Goal: Information Seeking & Learning: Check status

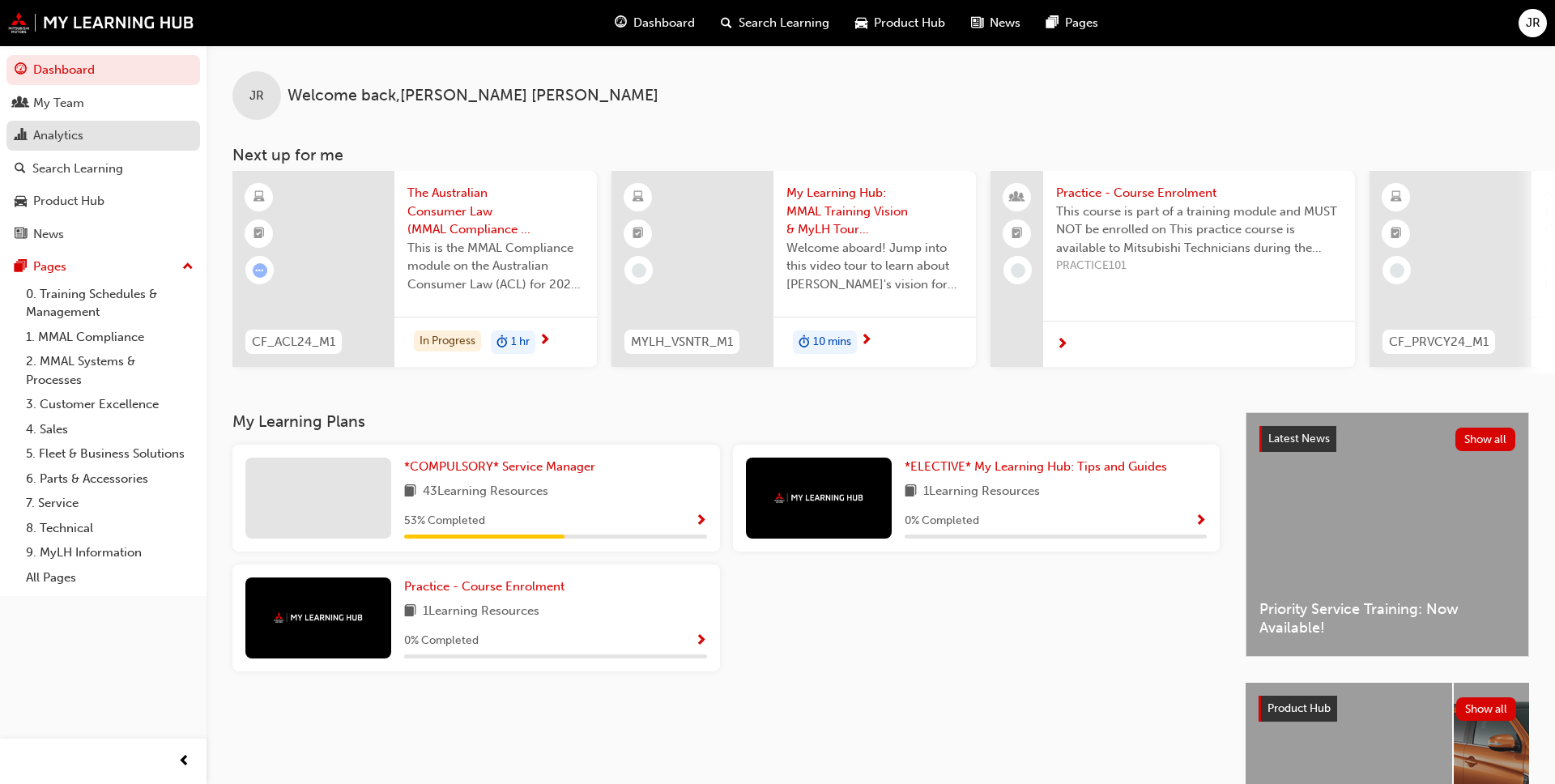
click at [74, 138] on div "Analytics" at bounding box center [58, 136] width 50 height 19
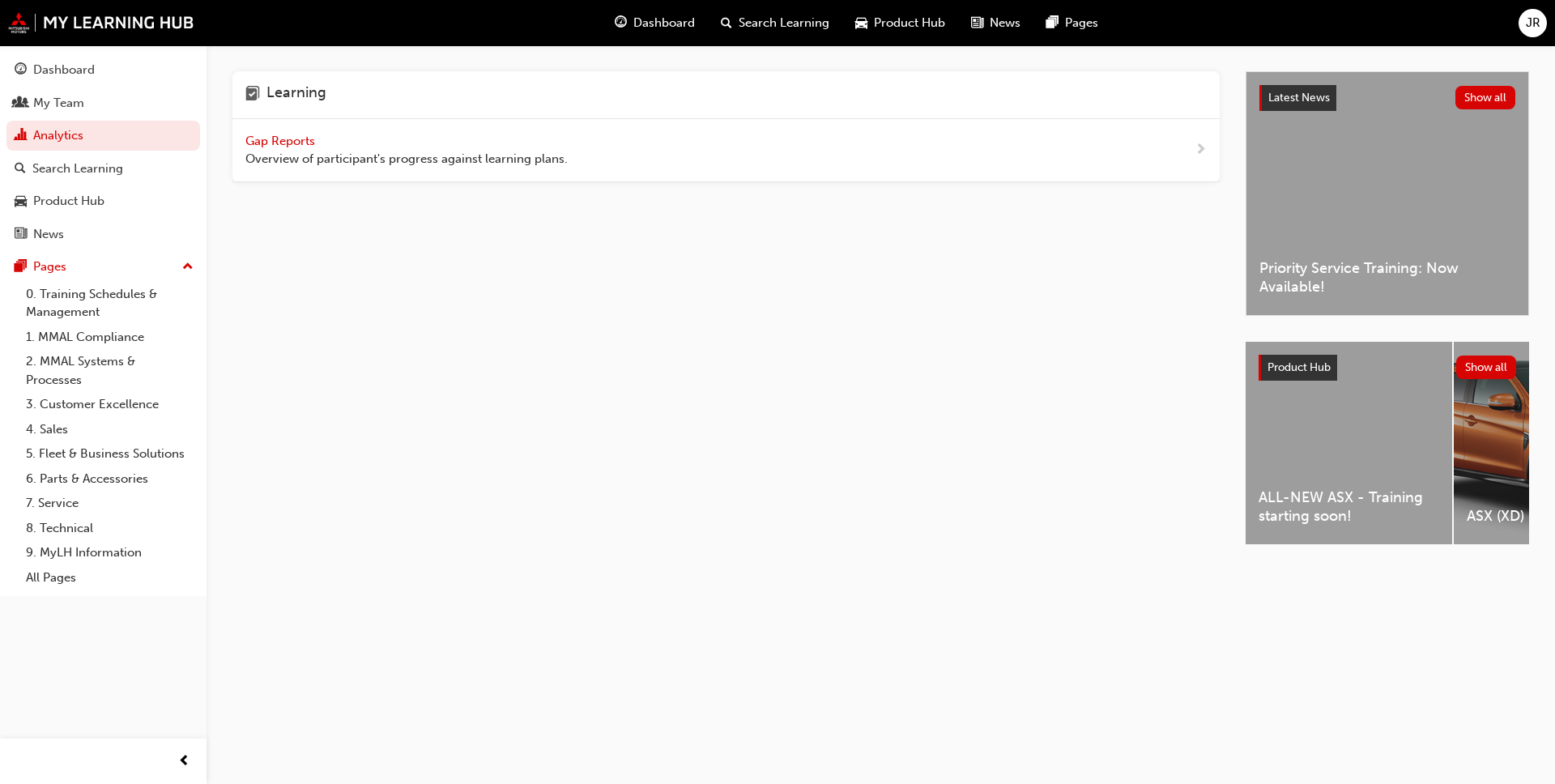
click at [574, 159] on div "Gap Reports Overview of participant's progress against learning plans." at bounding box center [726, 151] width 987 height 63
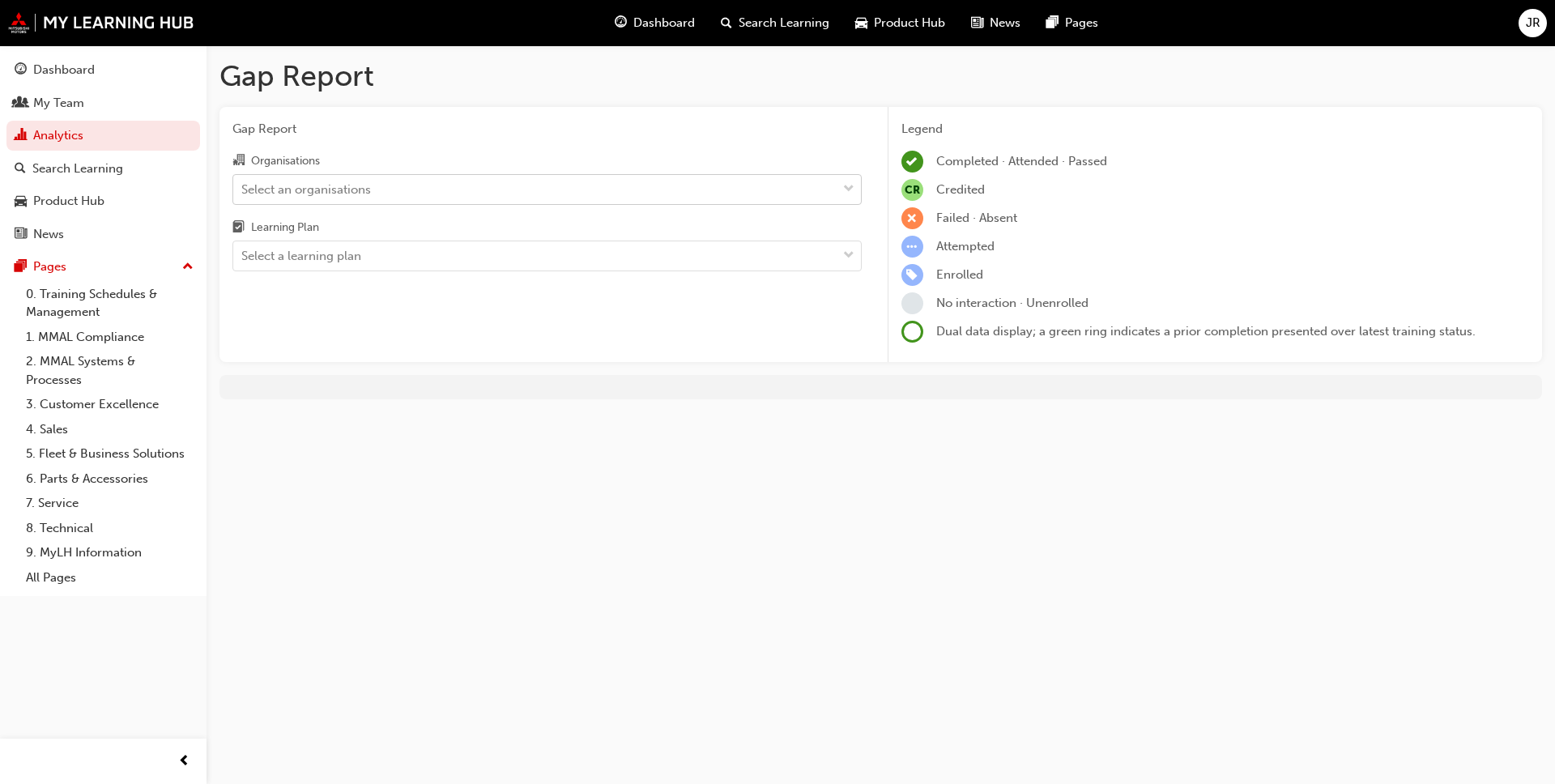
click at [334, 190] on div "Select an organisations" at bounding box center [306, 190] width 130 height 19
click at [243, 190] on input "Organisations Select an organisations" at bounding box center [242, 189] width 2 height 14
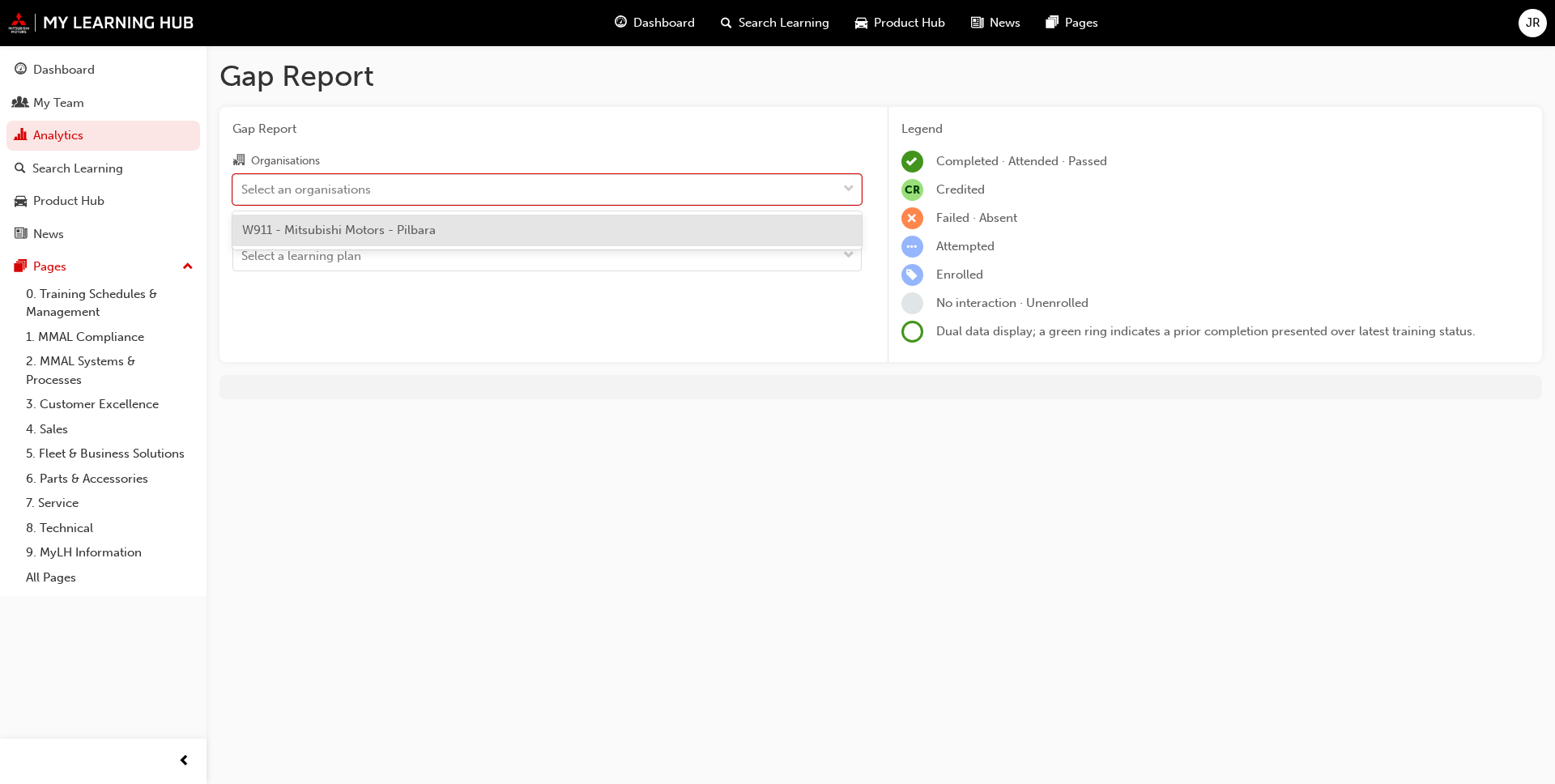
click at [375, 233] on span "W911 - Mitsubishi Motors - Pilbara" at bounding box center [339, 229] width 194 height 15
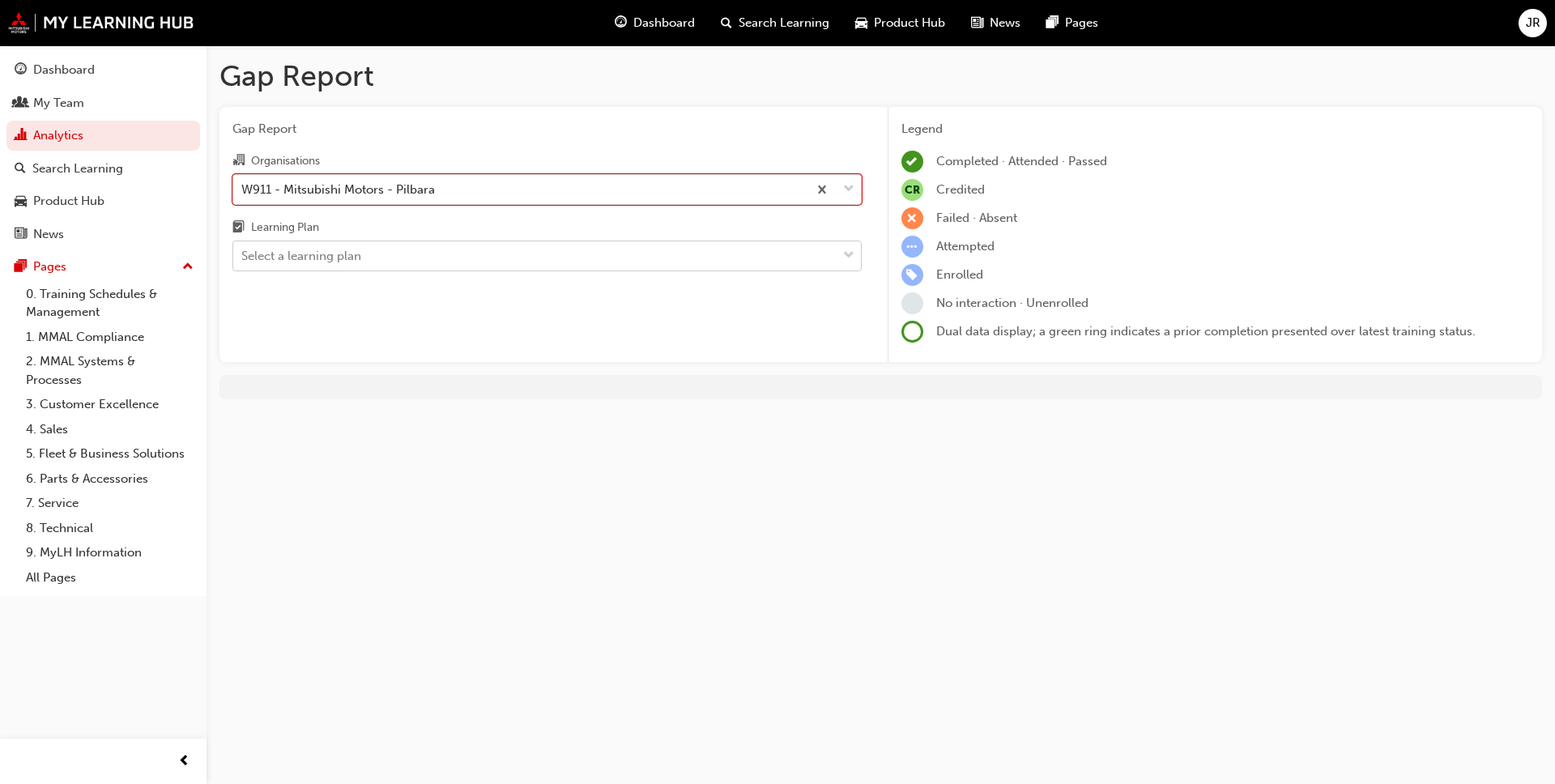
click at [390, 262] on div "Select a learning plan" at bounding box center [534, 256] width 603 height 29
click at [243, 262] on input "Learning Plan Select a learning plan" at bounding box center [242, 255] width 2 height 14
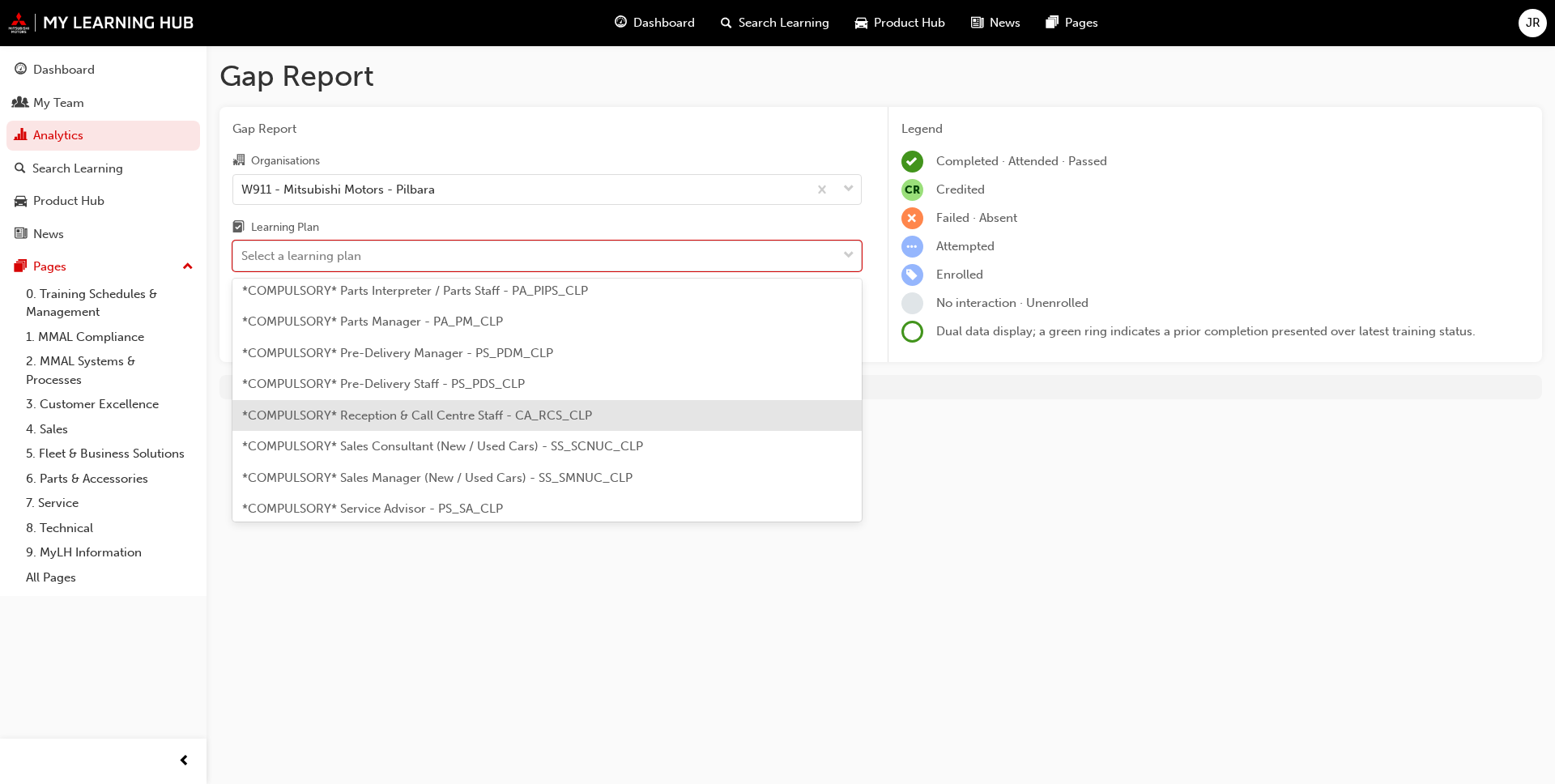
scroll to position [437, 0]
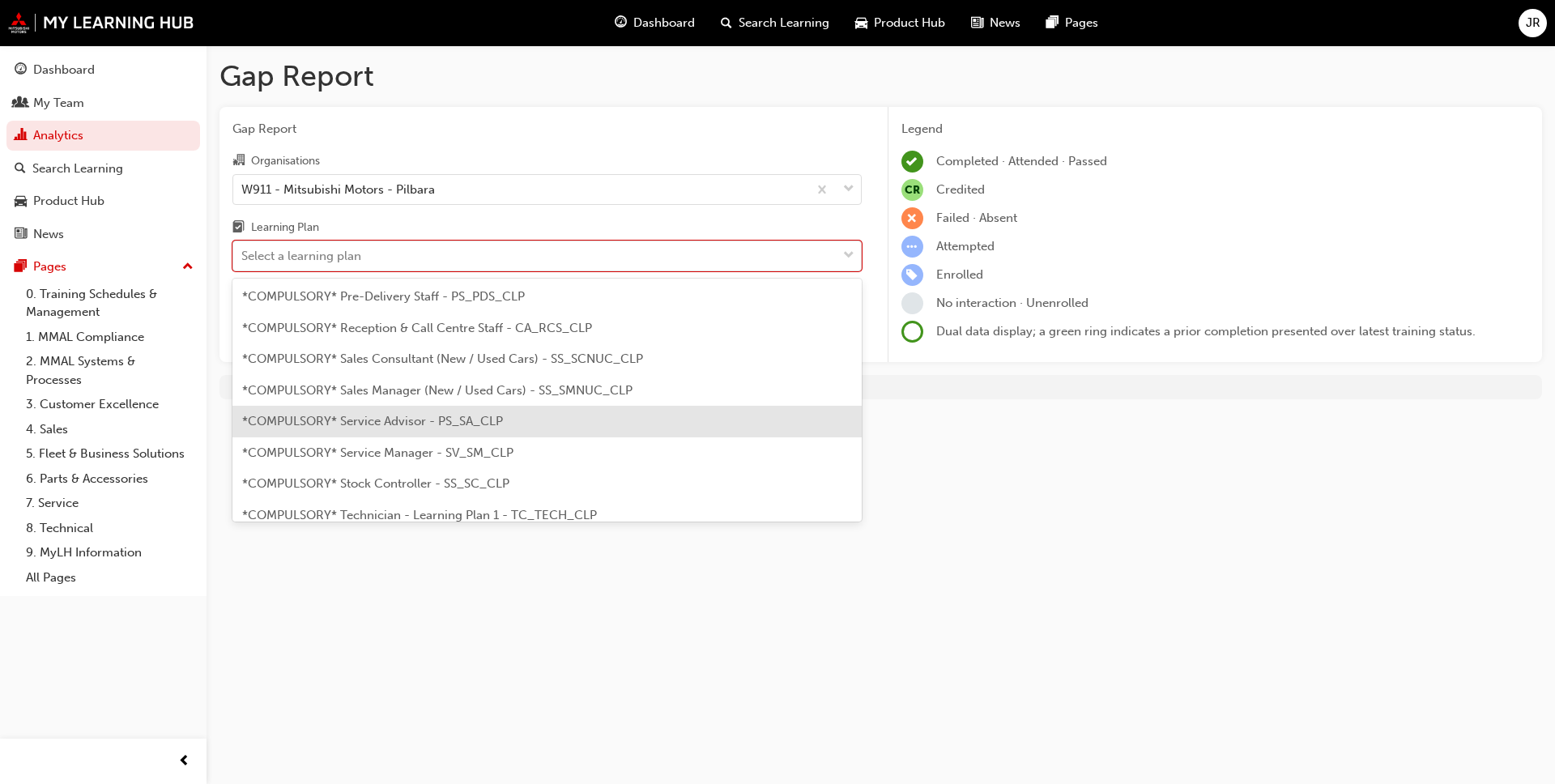
click at [412, 422] on span "*COMPULSORY* Service Advisor - PS_SA_CLP" at bounding box center [372, 421] width 261 height 15
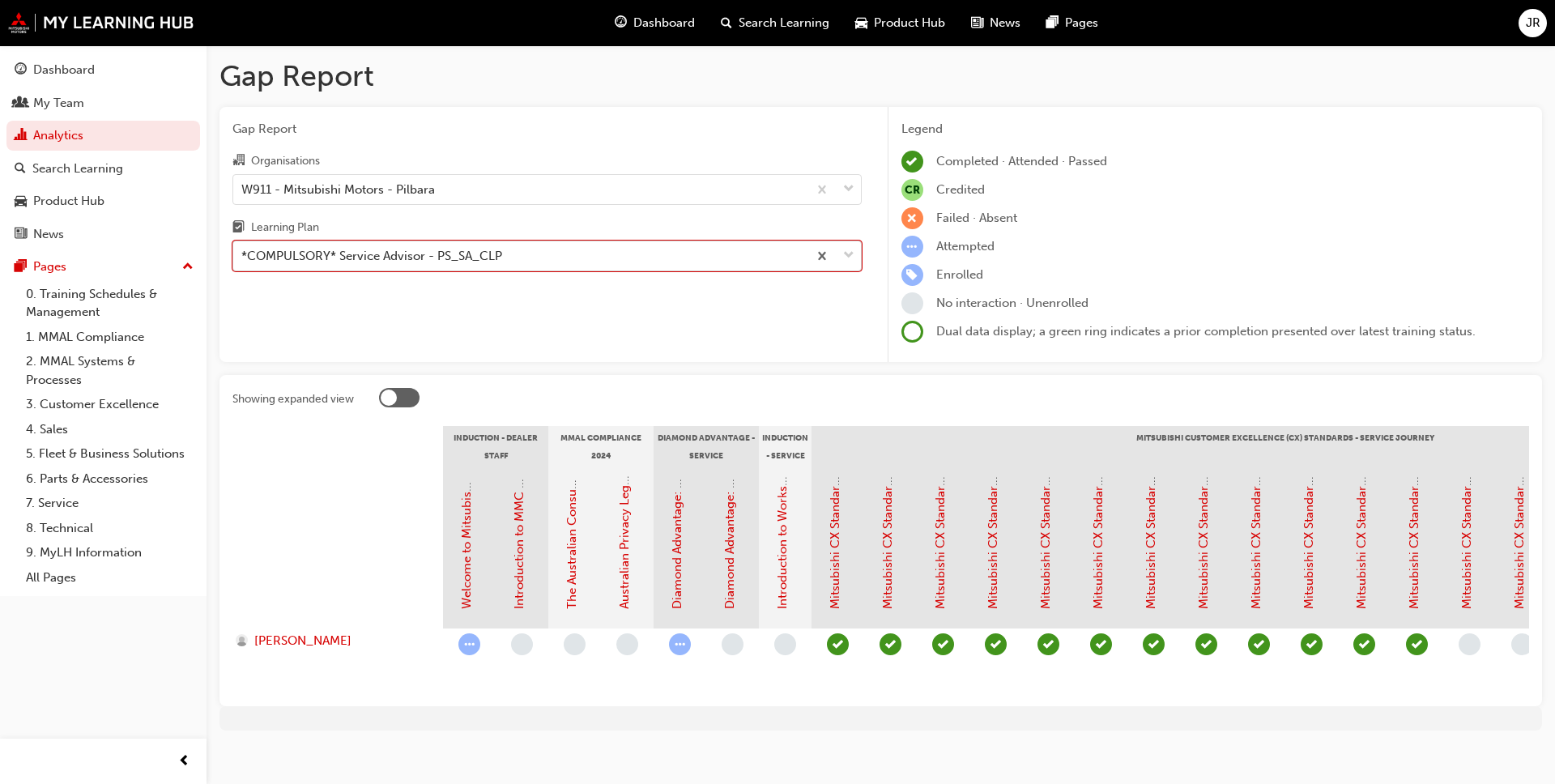
click at [847, 257] on span "down-icon" at bounding box center [848, 255] width 11 height 21
click at [243, 257] on input "Learning Plan option *COMPULSORY* Service Advisor - PS_SA_CLP, selected. 0 resu…" at bounding box center [242, 255] width 2 height 14
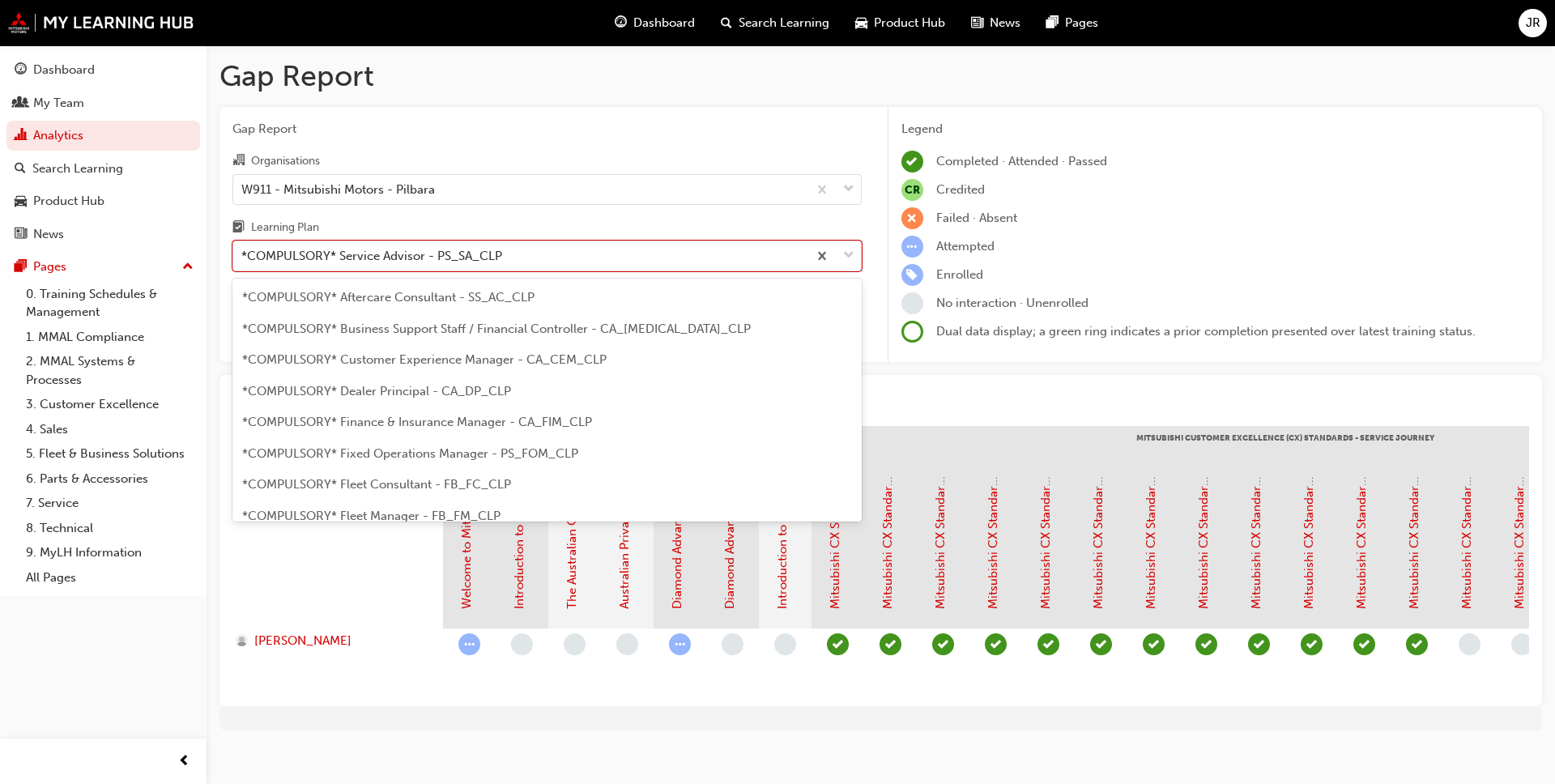
scroll to position [363, 0]
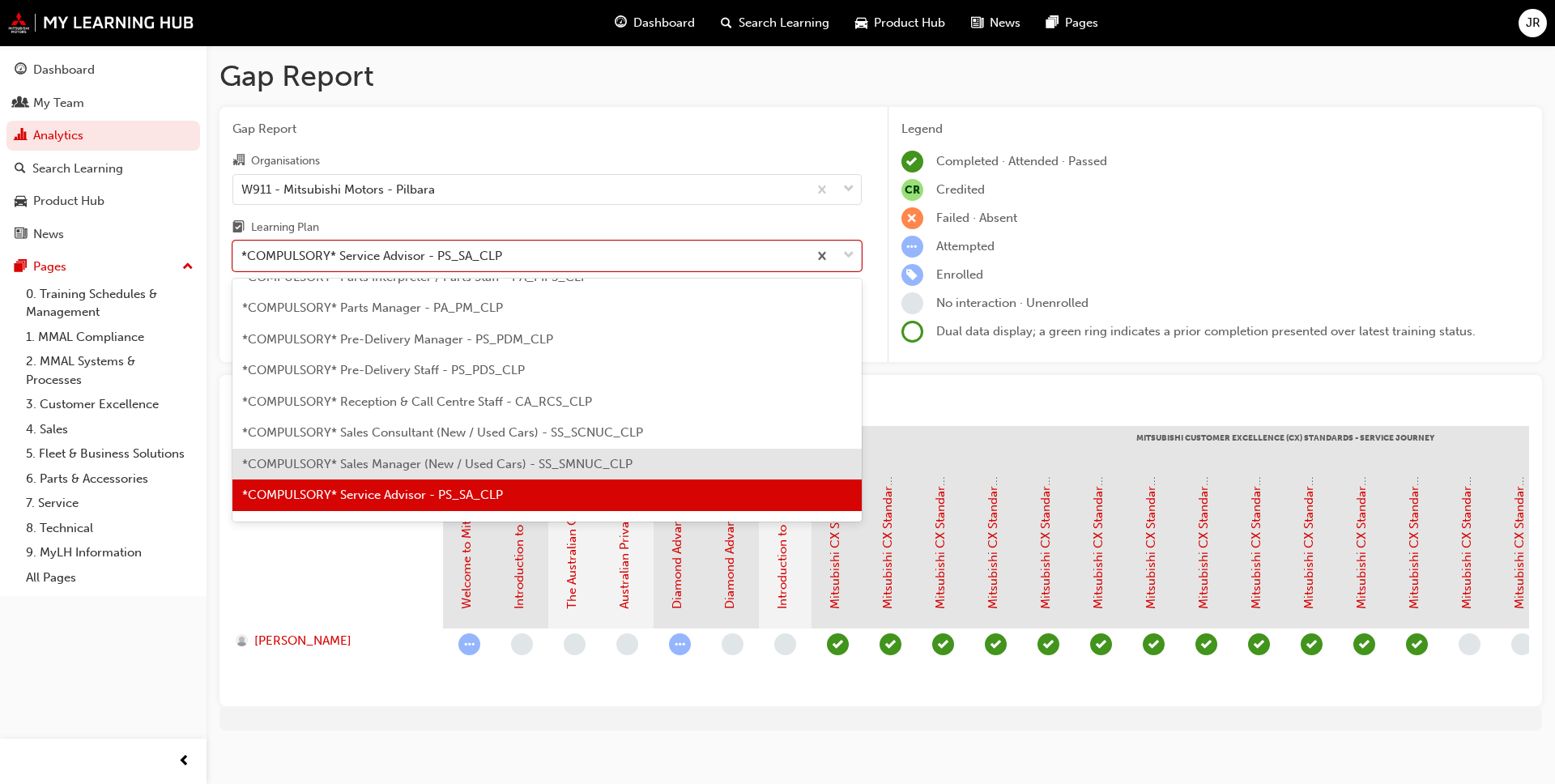
click at [438, 457] on span "*COMPULSORY* Sales Manager (New / Used Cars) - SS_SMNUC_CLP" at bounding box center [437, 464] width 390 height 15
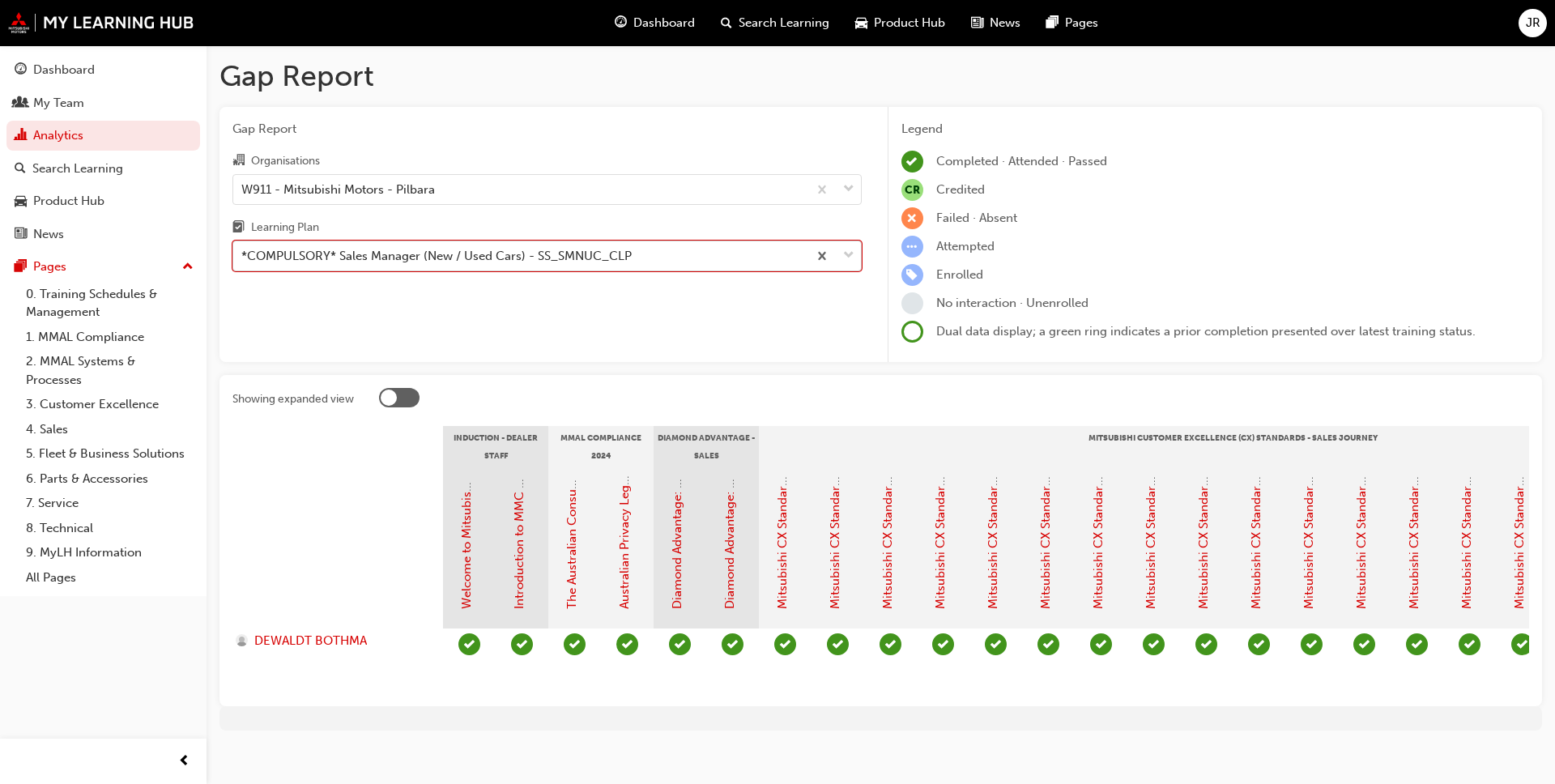
click at [855, 256] on div at bounding box center [835, 256] width 54 height 29
click at [243, 256] on input "Learning Plan option *COMPULSORY* Sales Manager (New / Used Cars) - SS_SMNUC_CL…" at bounding box center [242, 255] width 2 height 14
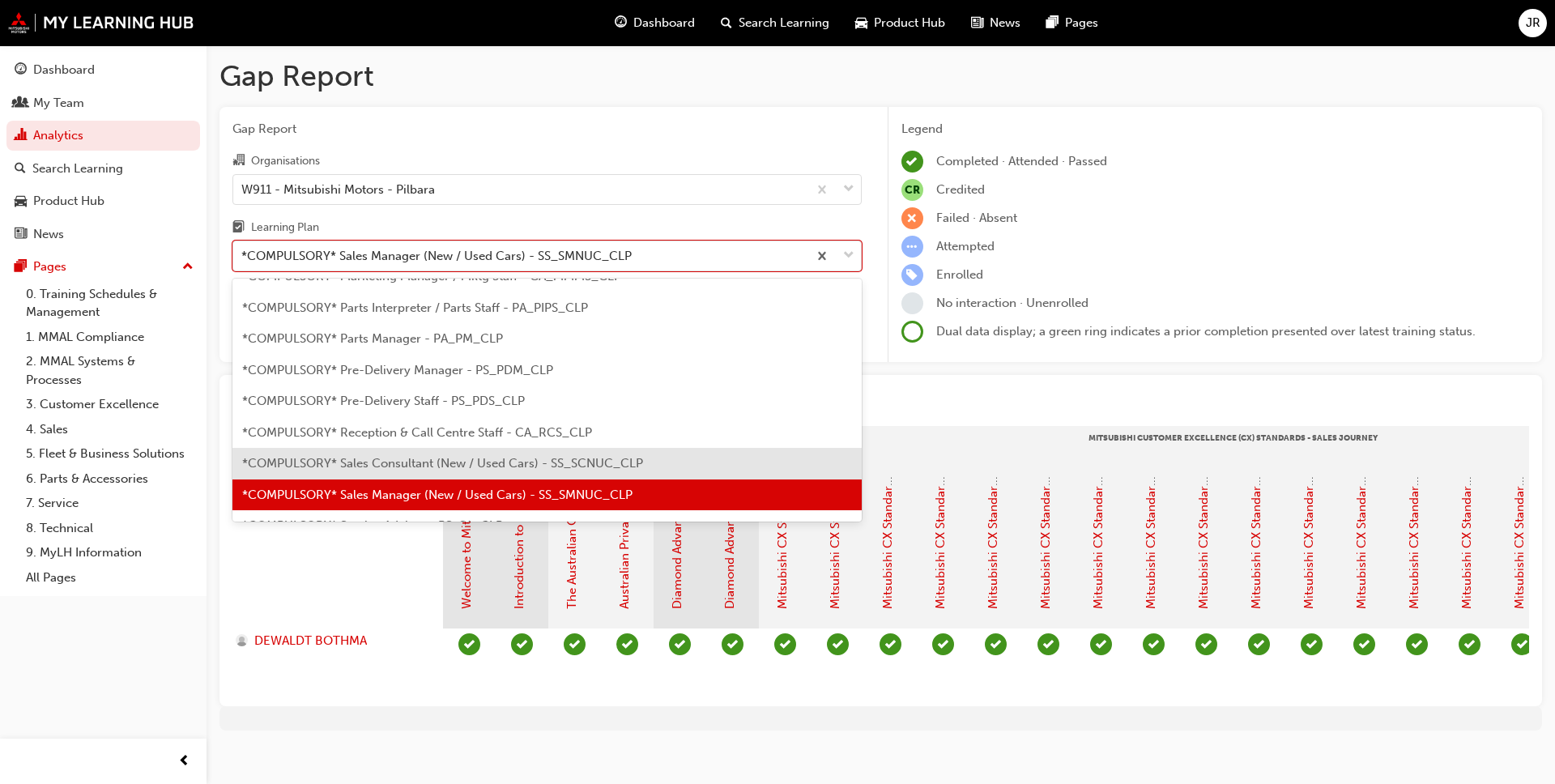
scroll to position [421, 0]
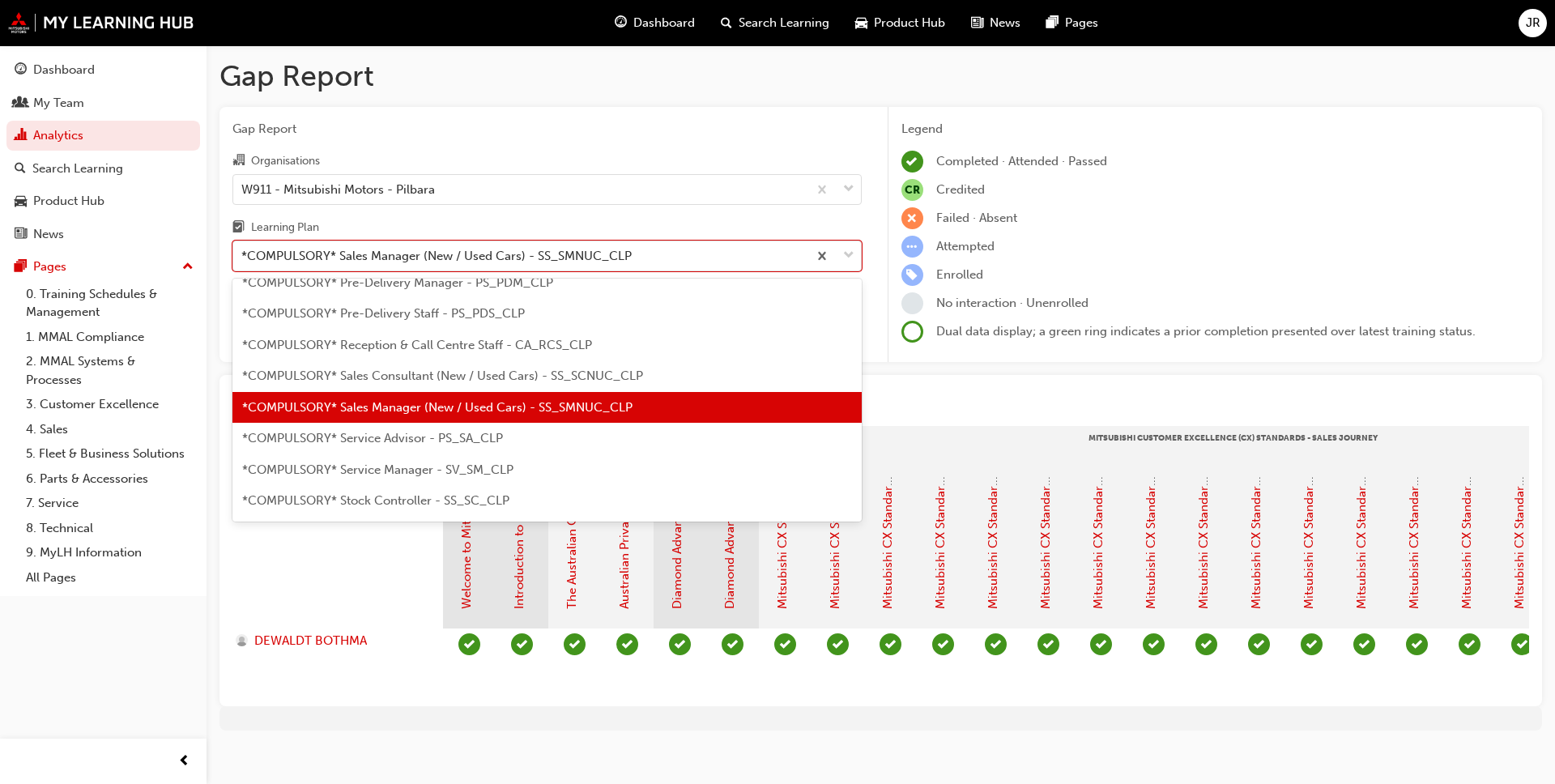
click at [452, 443] on span "*COMPULSORY* Service Advisor - PS_SA_CLP" at bounding box center [372, 438] width 261 height 15
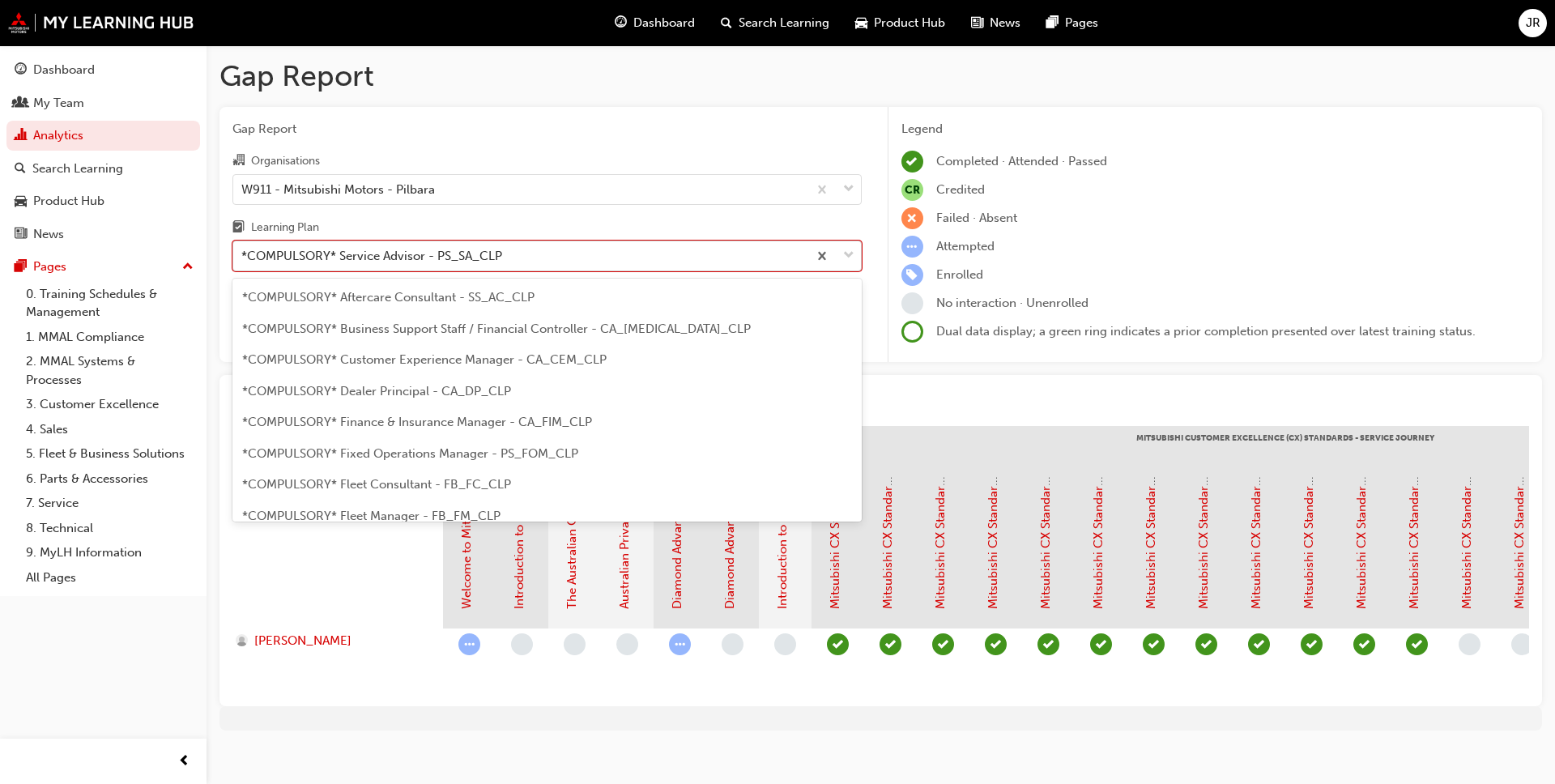
click at [848, 254] on span "down-icon" at bounding box center [848, 255] width 11 height 21
click at [243, 254] on input "Learning Plan option *COMPULSORY* Service Advisor - PS_SA_CLP, selected. option…" at bounding box center [242, 255] width 2 height 14
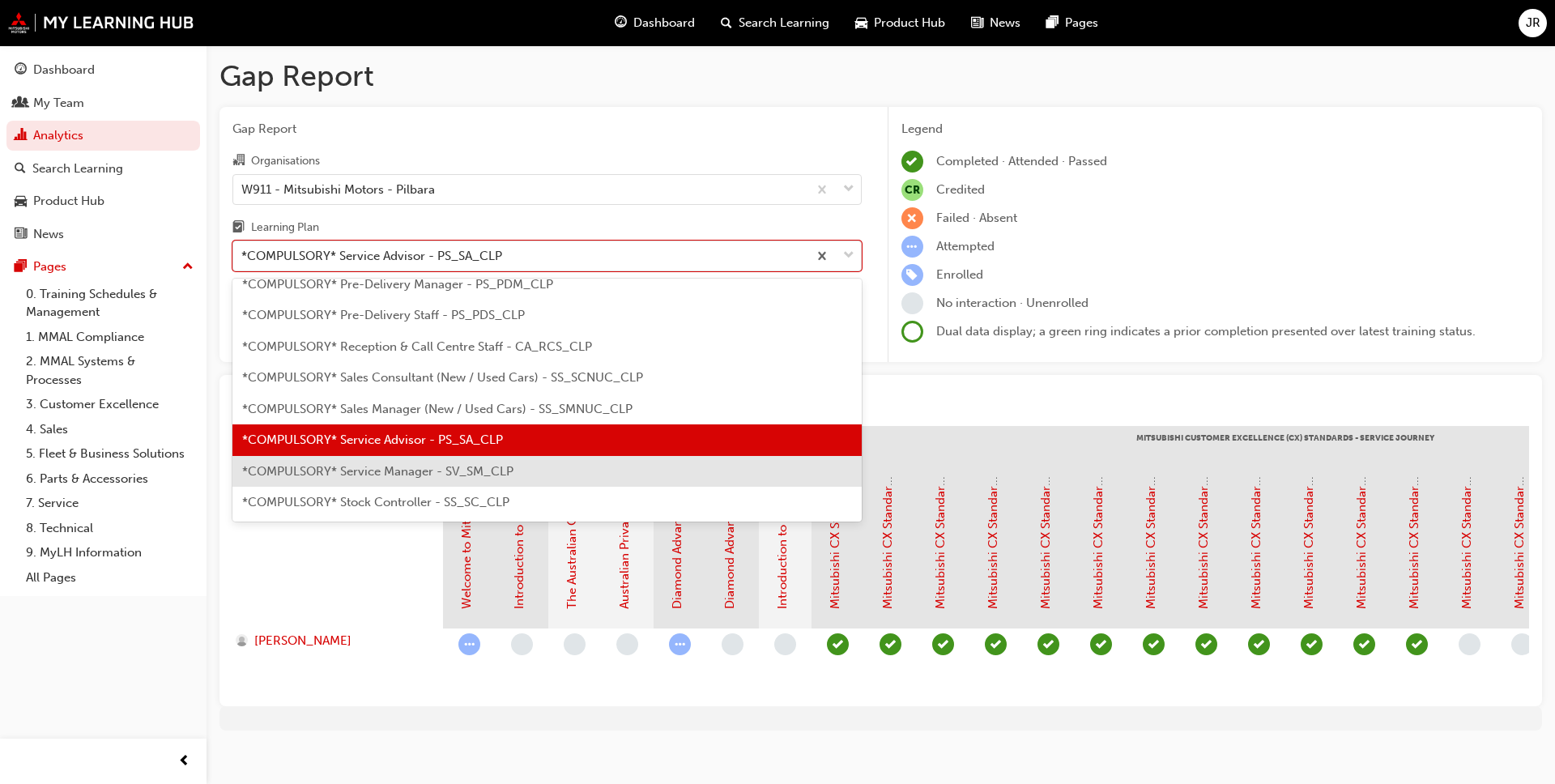
scroll to position [451, 0]
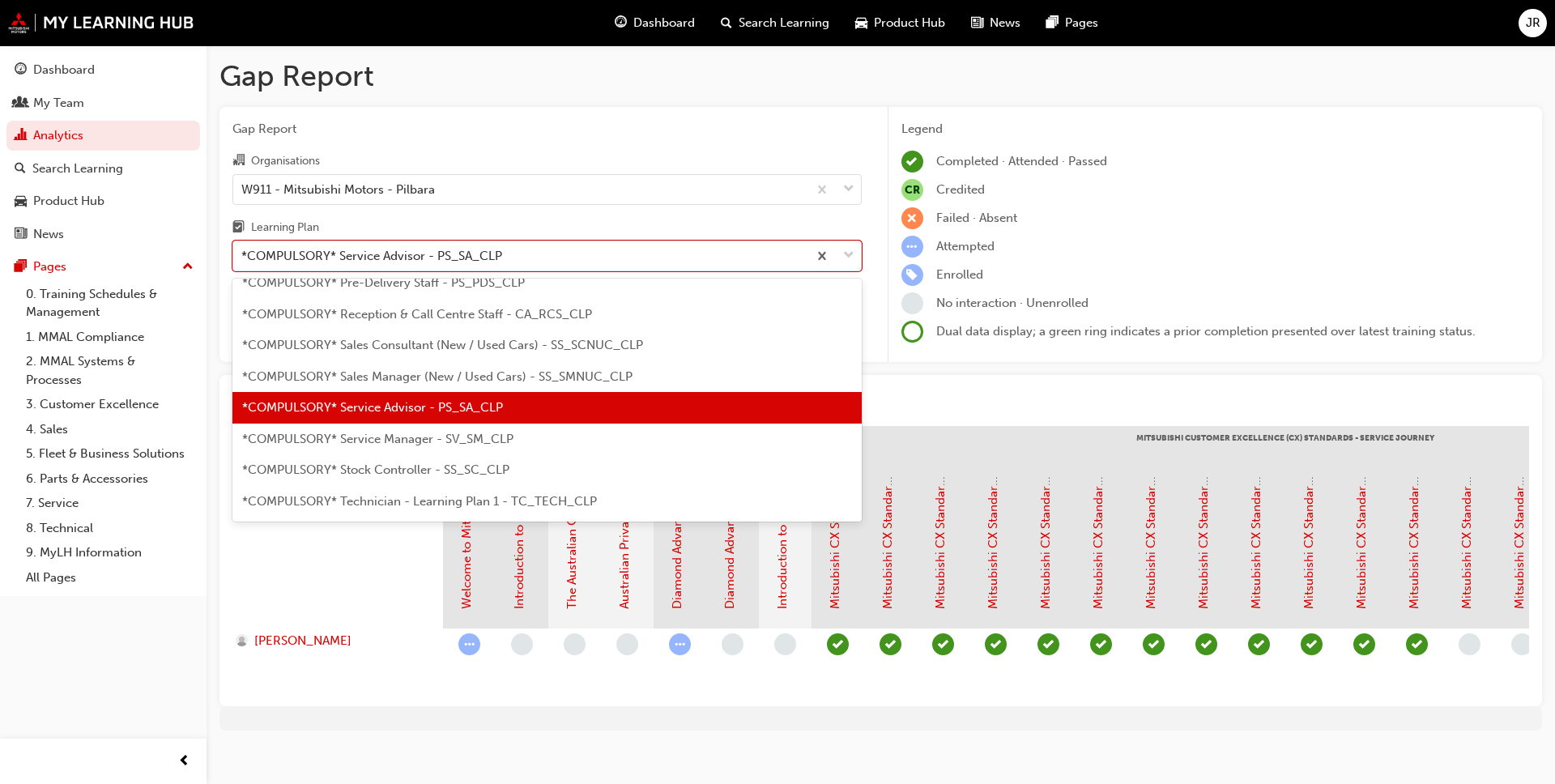
click at [393, 437] on span "*COMPULSORY* Service Manager - SV_SM_CLP" at bounding box center [377, 439] width 271 height 15
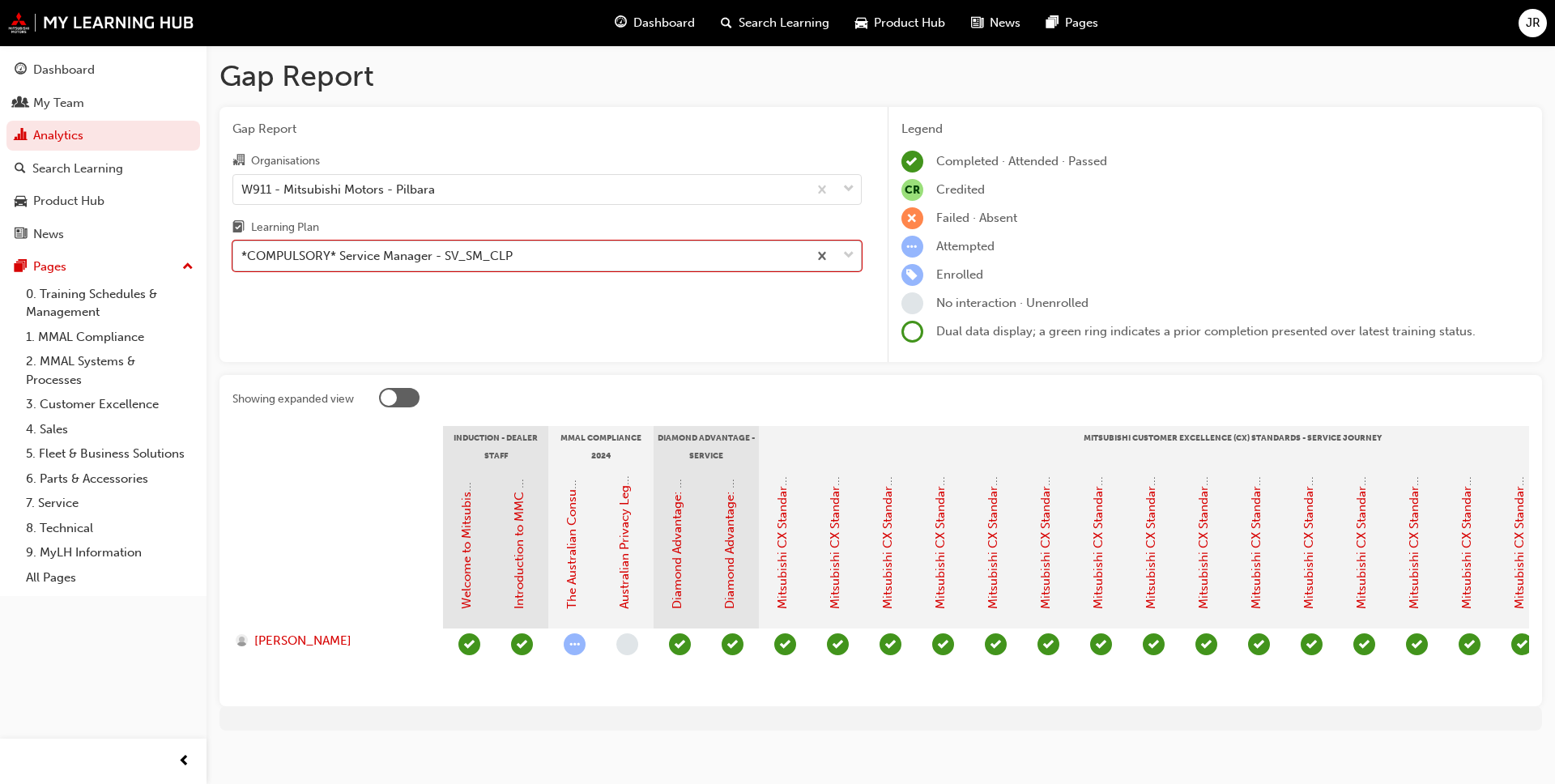
click at [842, 257] on div at bounding box center [835, 256] width 54 height 29
click at [243, 257] on input "Learning Plan option *COMPULSORY* Service Manager - SV_SM_CLP, selected. 0 resu…" at bounding box center [242, 255] width 2 height 14
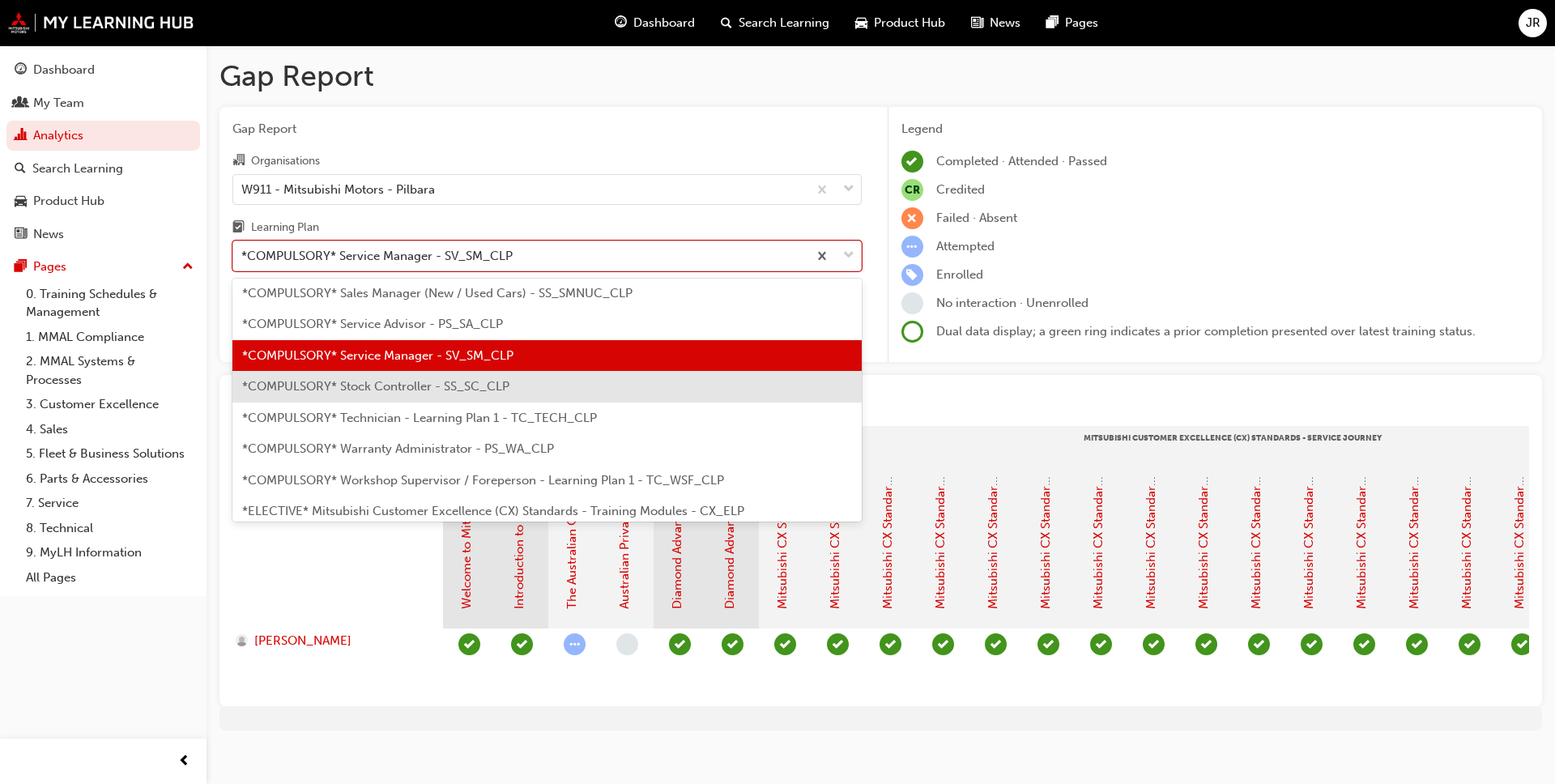
scroll to position [570, 0]
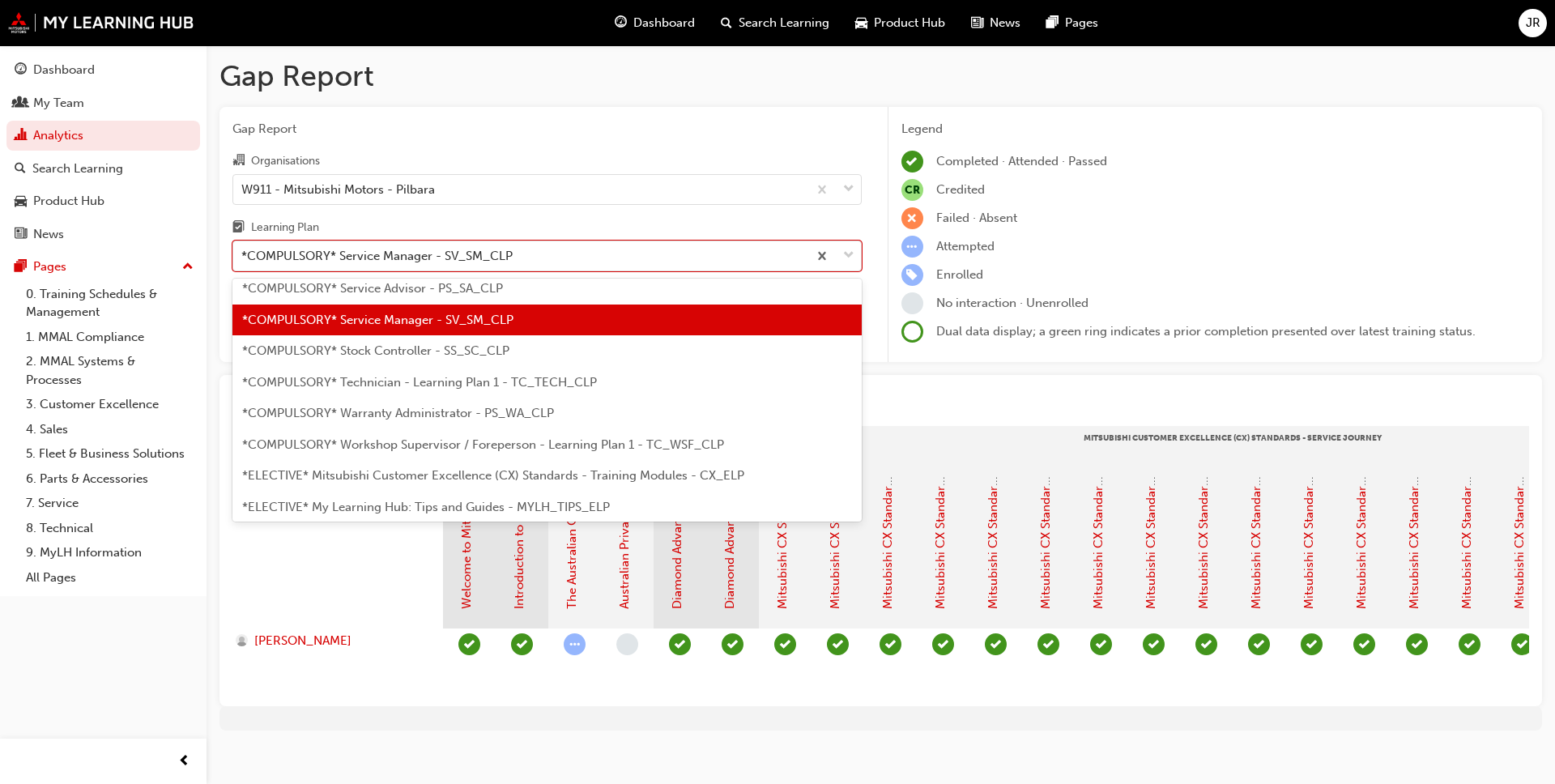
click at [426, 385] on span "*COMPULSORY* Technician - Learning Plan 1 - TC_TECH_CLP" at bounding box center [420, 382] width 355 height 15
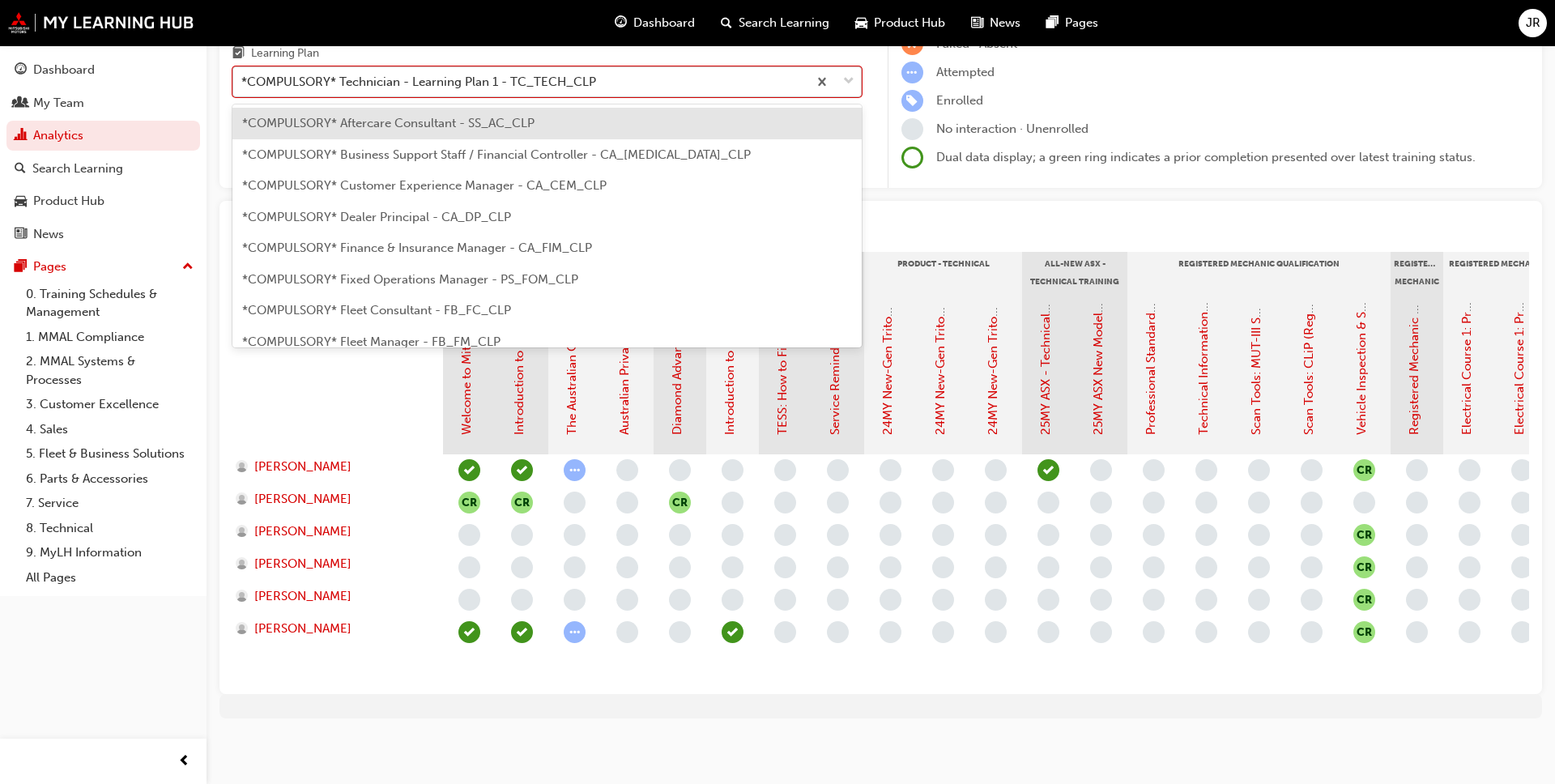
click at [847, 70] on div at bounding box center [835, 82] width 54 height 29
click at [243, 74] on input "Learning Plan option *COMPULSORY* Technician - Learning Plan 1 - TC_TECH_CLP, s…" at bounding box center [242, 81] width 2 height 14
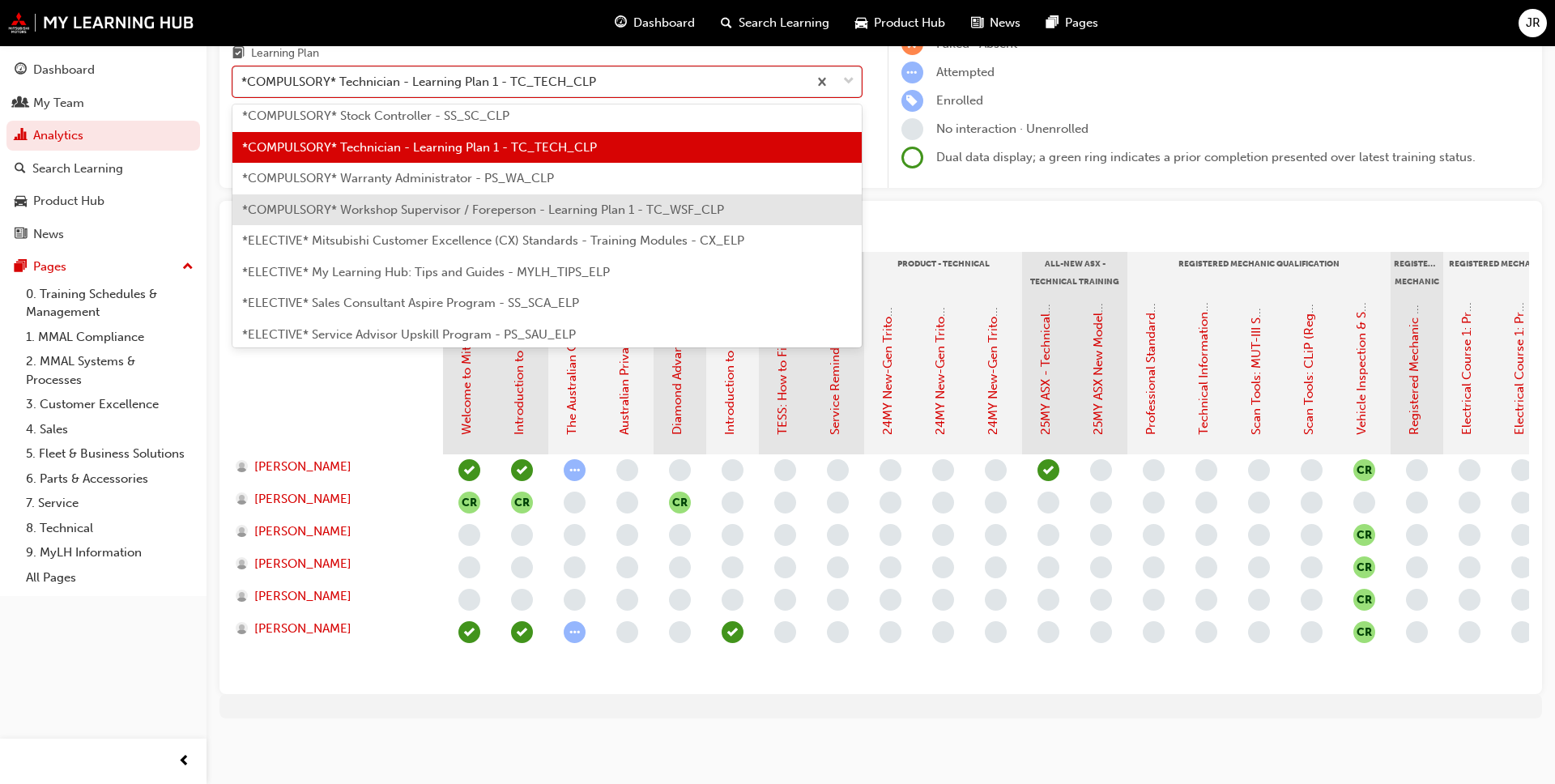
scroll to position [633, 0]
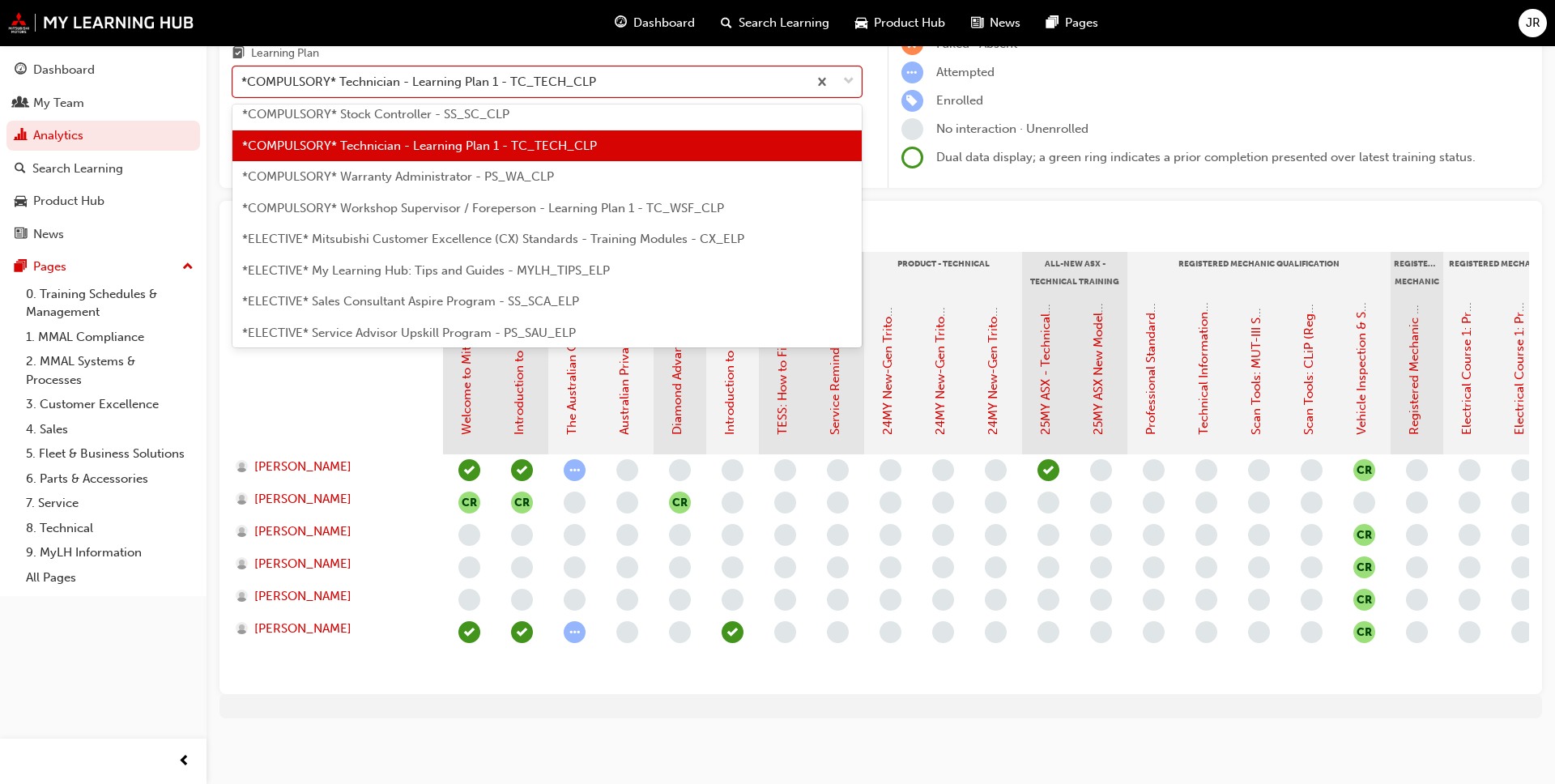
click at [394, 179] on span "*COMPULSORY* Warranty Administrator - PS_WA_CLP" at bounding box center [398, 177] width 312 height 15
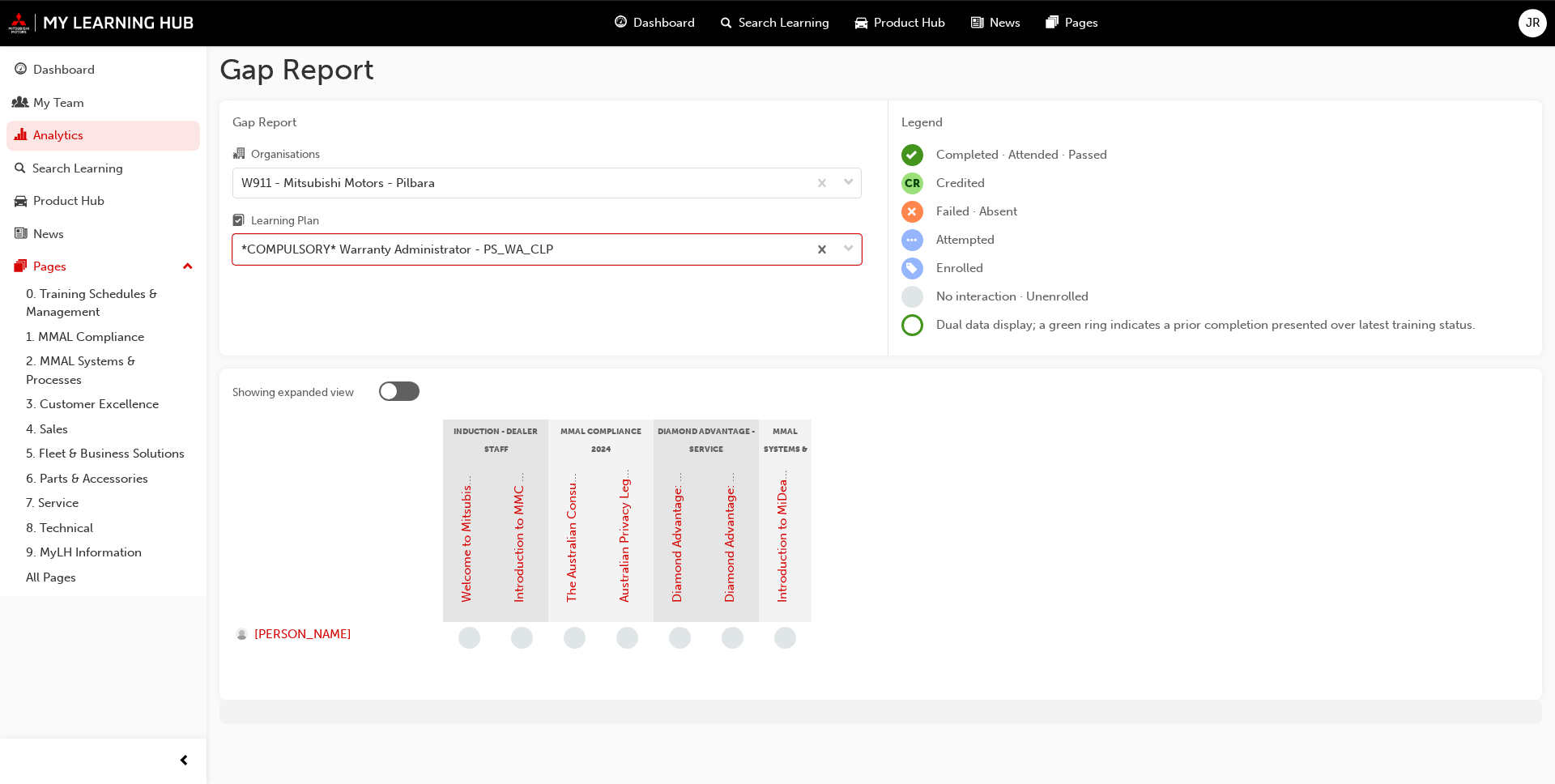
scroll to position [12, 0]
